Goal: Communication & Community: Answer question/provide support

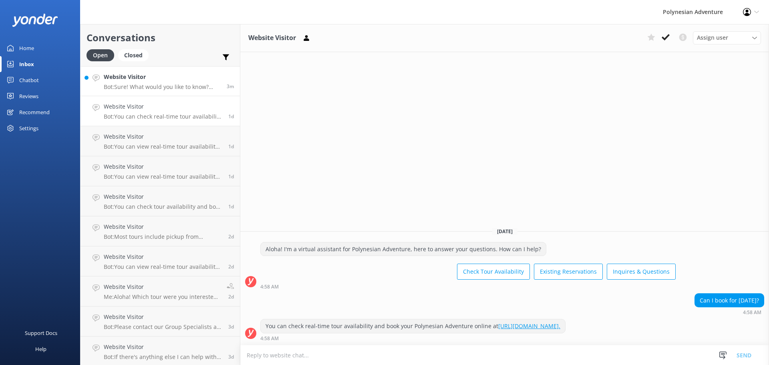
click at [148, 88] on p "Bot: Sure! What would you like to know? Feel free to ask about tour details, av…" at bounding box center [162, 86] width 117 height 7
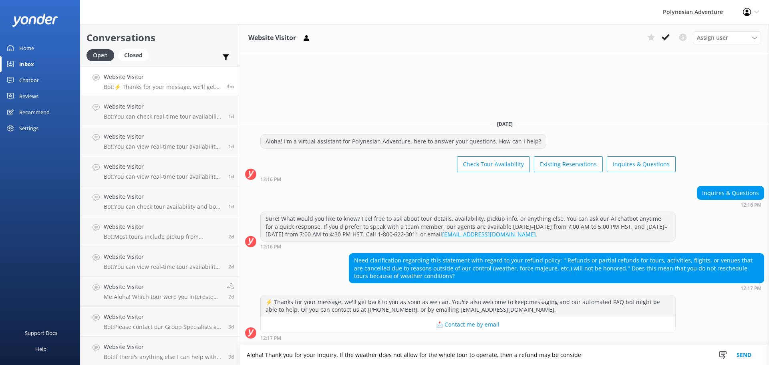
click at [337, 353] on textarea "Aloha! Thank you for your inquiry. If the weather does not allow for the whole …" at bounding box center [504, 355] width 528 height 20
click at [588, 353] on textarea "Aloha! Thank you for your inquiry. If the weather does not allow for the whole …" at bounding box center [504, 355] width 528 height 20
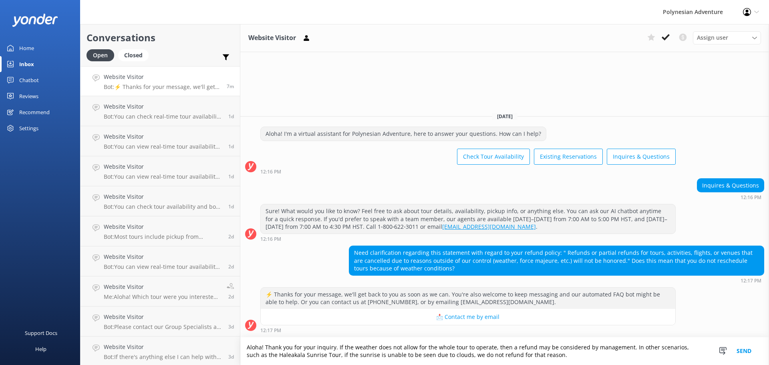
click at [334, 346] on textarea "Aloha! Thank you for your inquiry. If the weather does not allow for the whole …" at bounding box center [504, 351] width 528 height 28
click at [603, 355] on textarea "Aloha! Thank you for your inquiry. It is case by case-- If the weather does not…" at bounding box center [504, 351] width 528 height 28
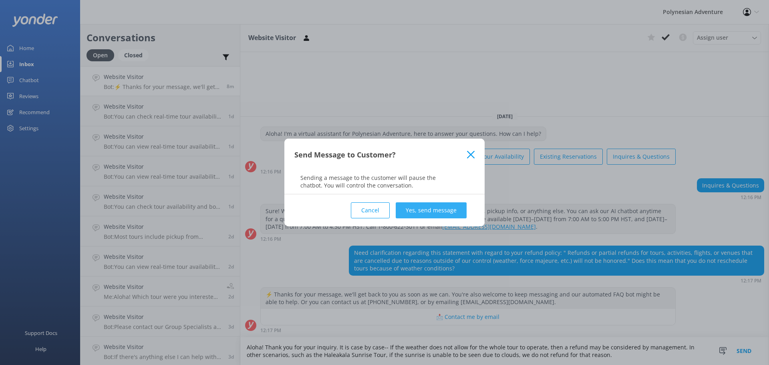
type textarea "Aloha! Thank you for your inquiry. It is case by case-- If the weather does not…"
click at [443, 209] on button "Yes, send message" at bounding box center [431, 210] width 71 height 16
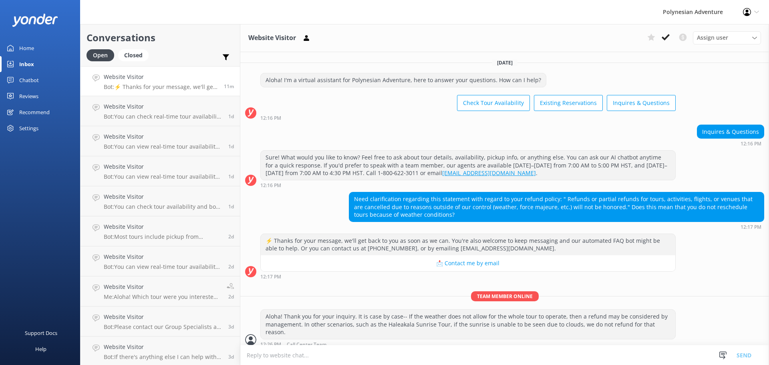
scroll to position [24, 0]
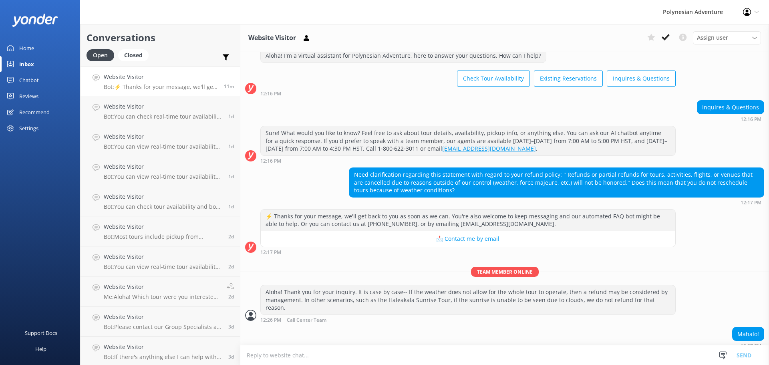
click at [378, 354] on textarea at bounding box center [504, 355] width 528 height 20
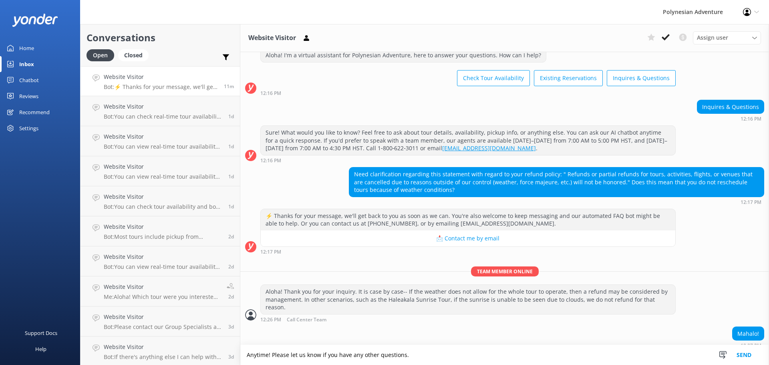
type textarea "Anytime! Please let us know if you have any other questions."
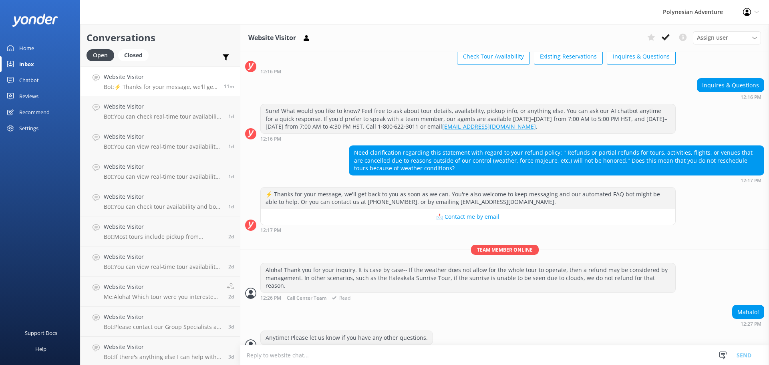
scroll to position [50, 0]
